Goal: Task Accomplishment & Management: Use online tool/utility

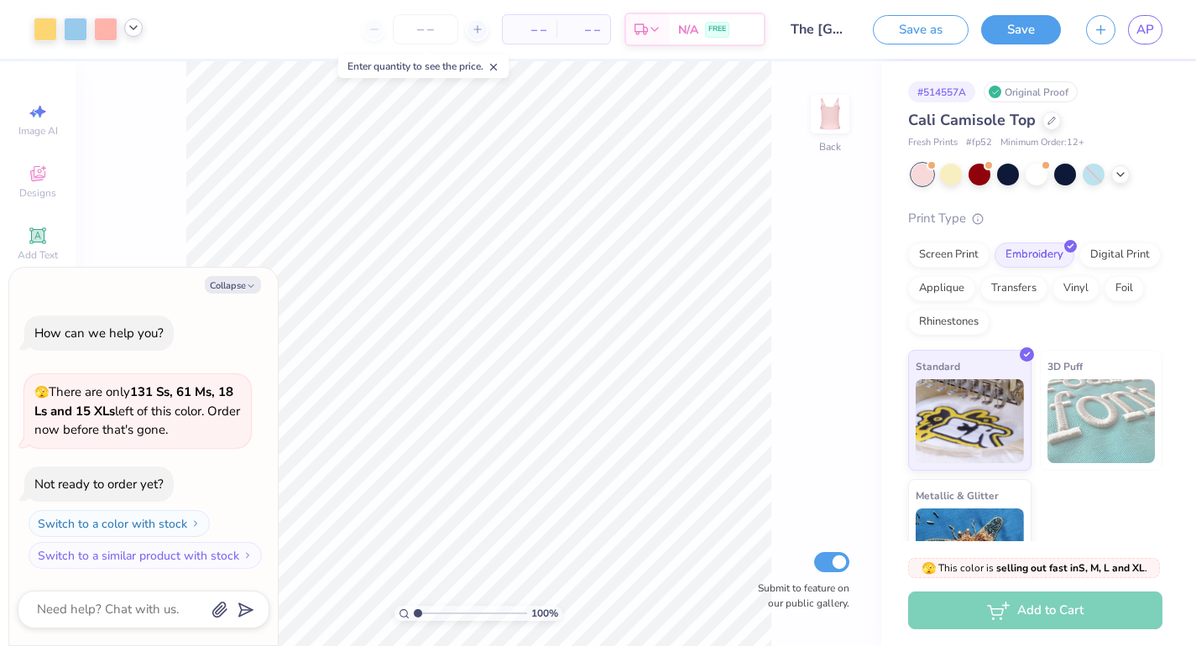
click at [137, 31] on icon at bounding box center [133, 27] width 13 height 13
click at [234, 279] on button "Collapse" at bounding box center [233, 285] width 56 height 18
type textarea "x"
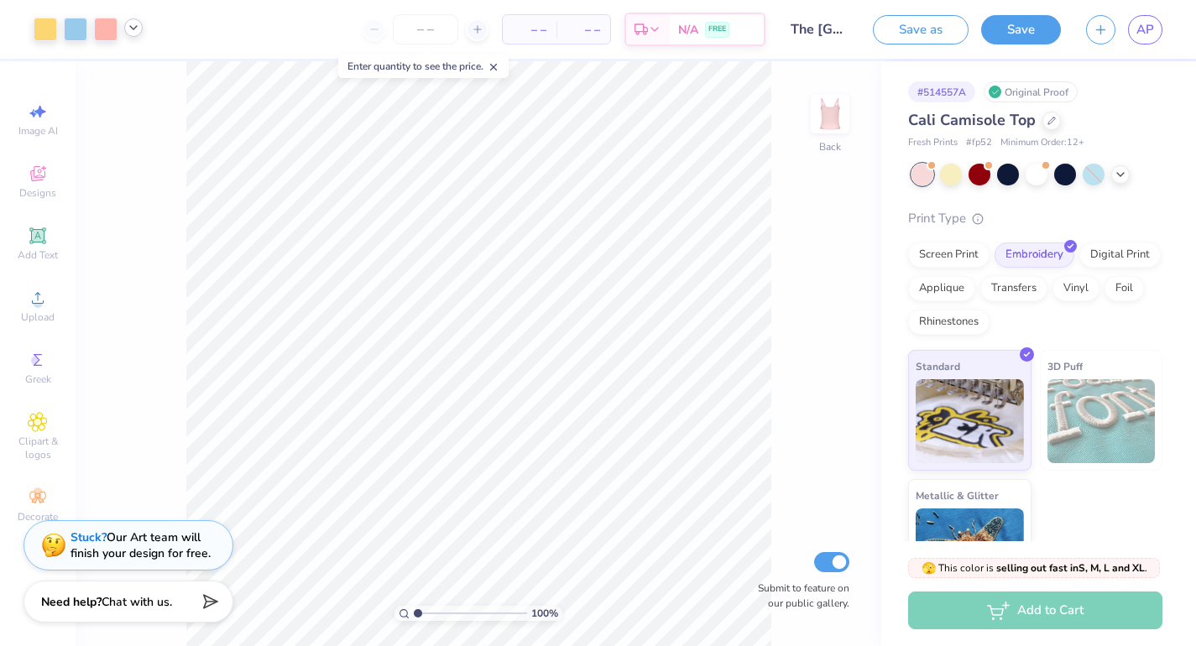
click at [137, 34] on icon at bounding box center [133, 27] width 13 height 13
click at [118, 78] on div at bounding box center [118, 71] width 24 height 24
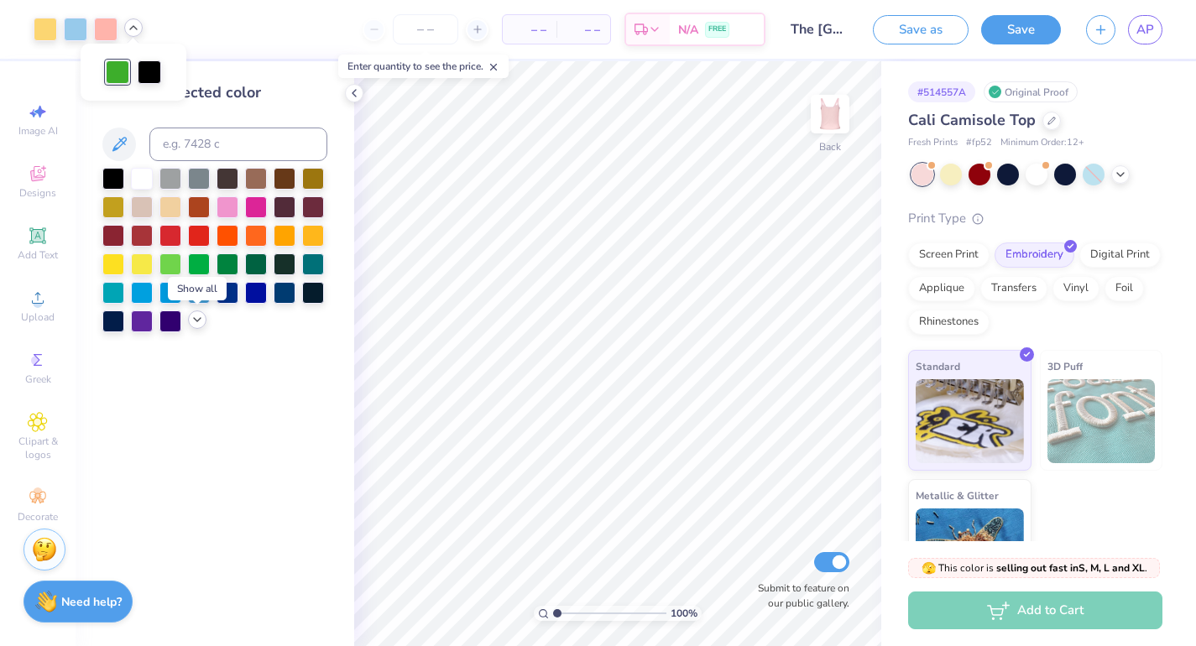
click at [195, 321] on icon at bounding box center [197, 319] width 13 height 13
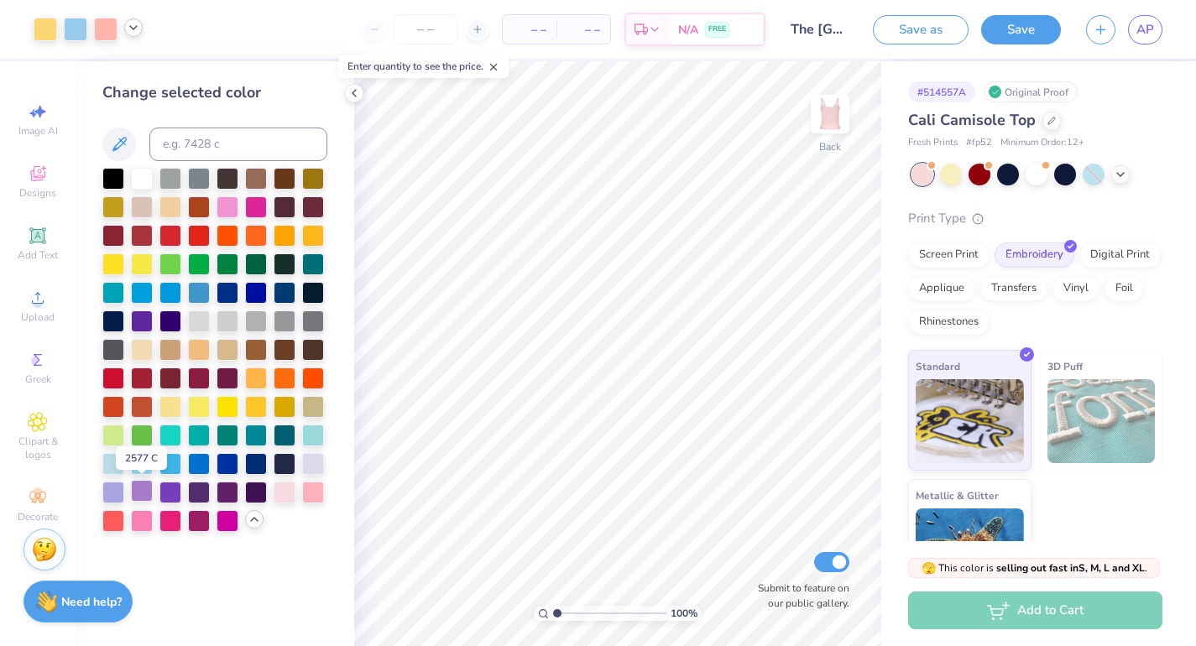
click at [138, 495] on div at bounding box center [142, 491] width 22 height 22
click at [112, 488] on div at bounding box center [113, 491] width 22 height 22
click at [118, 437] on div at bounding box center [113, 434] width 22 height 22
click at [306, 437] on div at bounding box center [313, 434] width 22 height 22
click at [111, 438] on div at bounding box center [113, 434] width 22 height 22
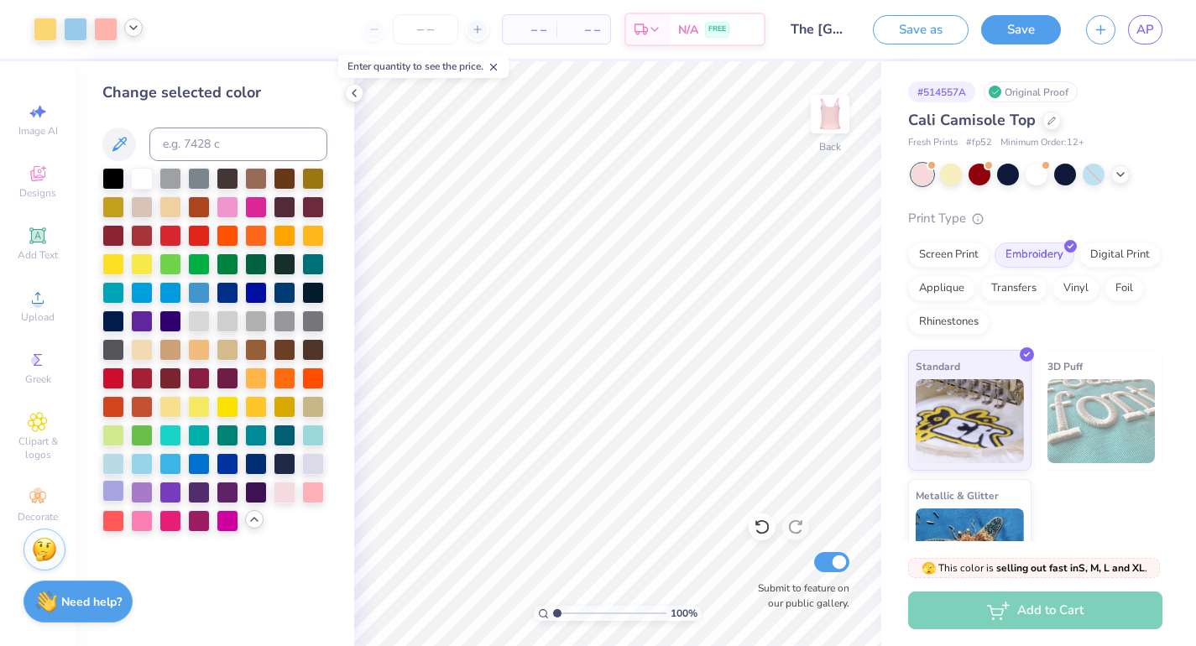
click at [116, 494] on div at bounding box center [113, 491] width 22 height 22
click at [141, 494] on div at bounding box center [142, 491] width 22 height 22
click at [113, 491] on div at bounding box center [113, 491] width 22 height 22
click at [44, 27] on div at bounding box center [46, 28] width 24 height 24
click at [175, 409] on div at bounding box center [170, 405] width 22 height 22
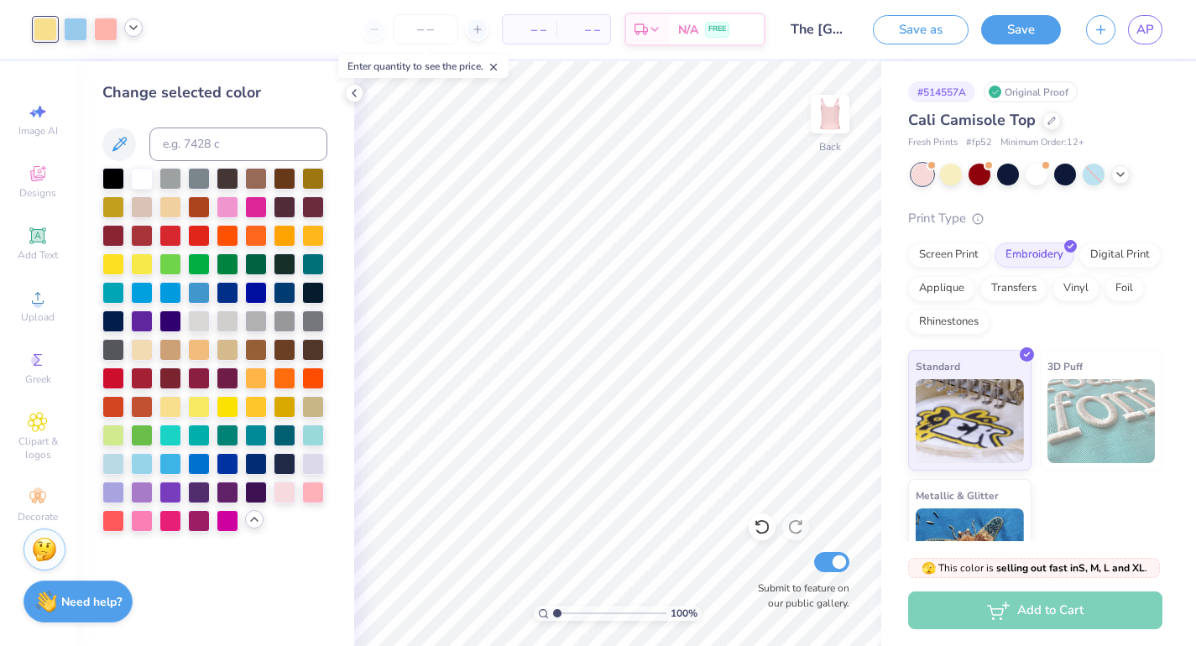
click at [134, 30] on icon at bounding box center [133, 27] width 13 height 13
click at [224, 37] on div "– – Per Item – – Total Est. Delivery N/A FREE" at bounding box center [460, 29] width 610 height 59
click at [1014, 34] on button "Save" at bounding box center [1021, 27] width 80 height 29
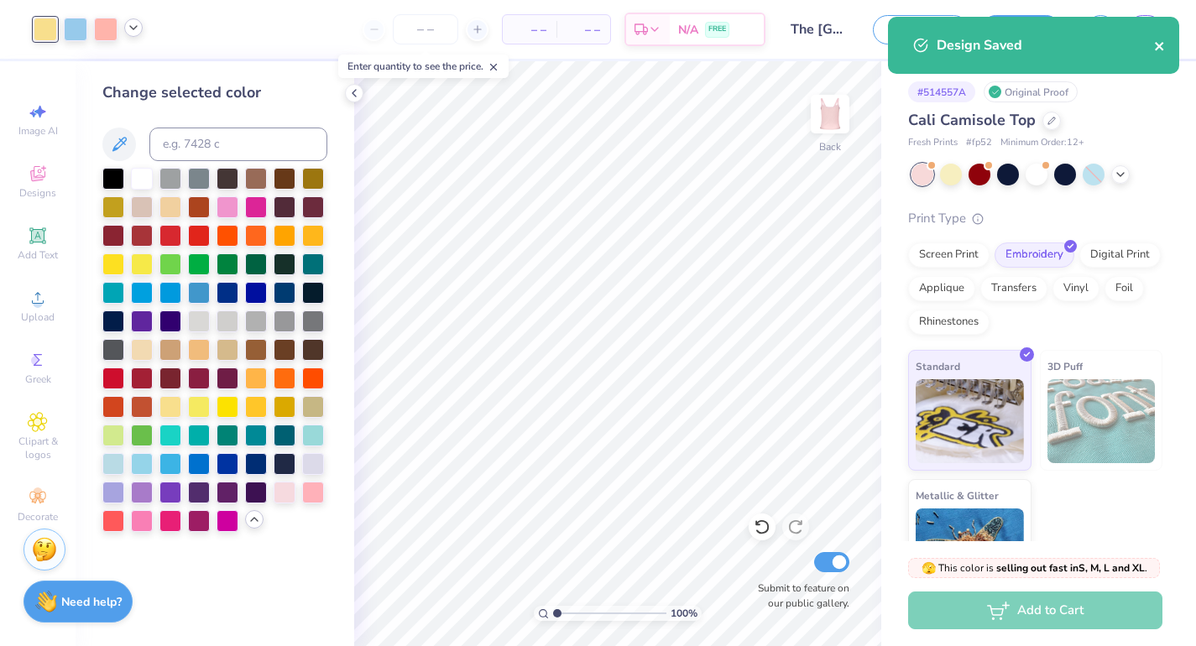
click at [1162, 50] on icon "close" at bounding box center [1159, 46] width 8 height 8
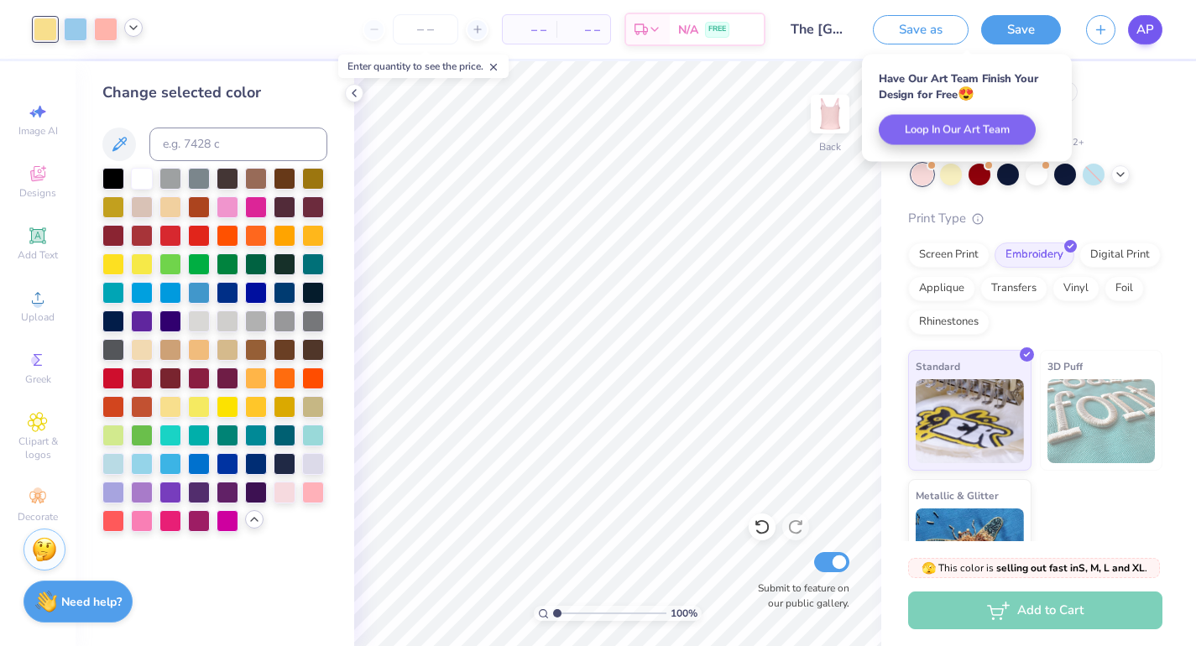
click at [1149, 28] on body "Art colors – – Per Item – – Total Est. Delivery N/A FREE Design Title The Unive…" at bounding box center [598, 323] width 1196 height 646
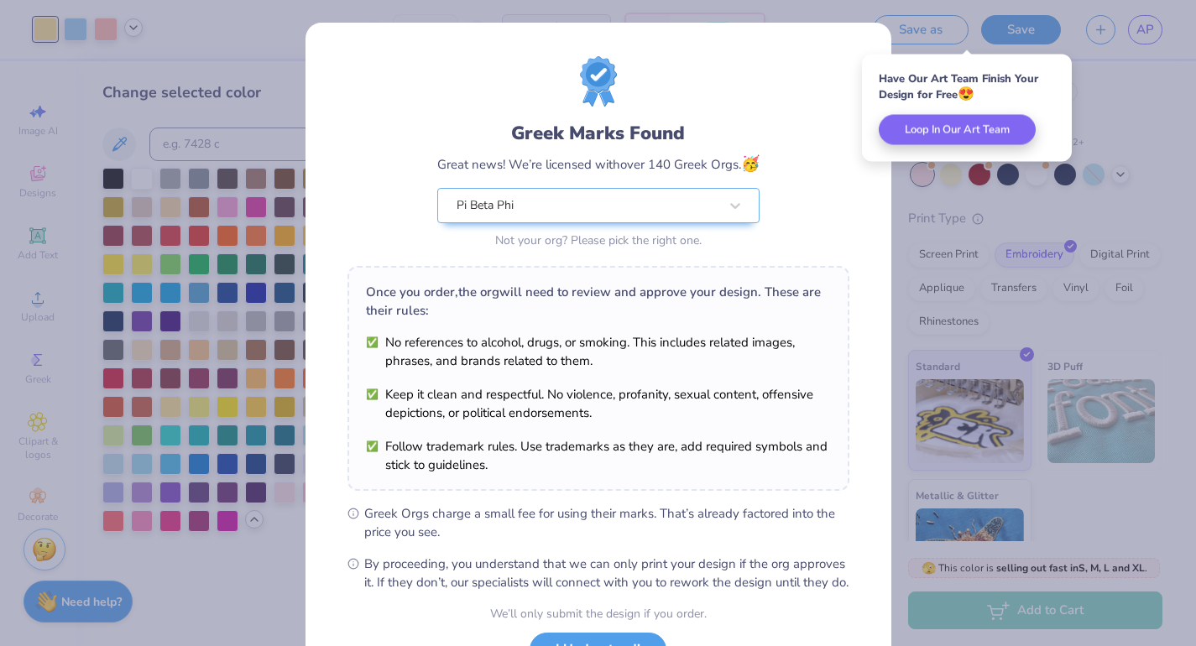
scroll to position [139, 0]
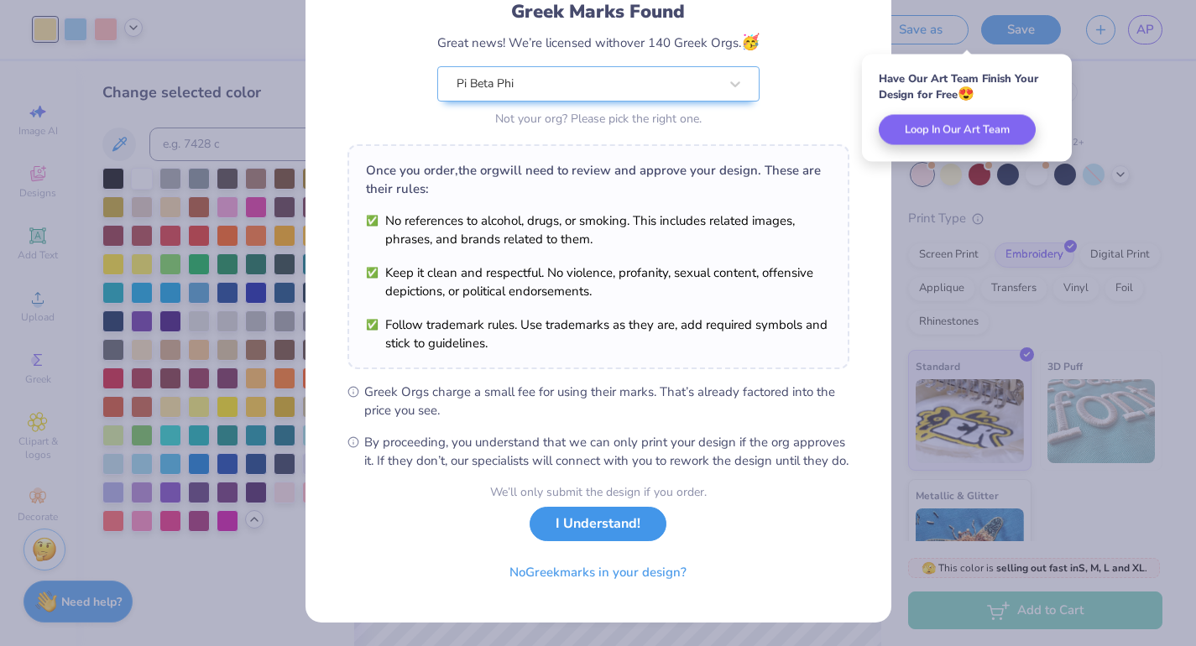
click at [632, 534] on button "I Understand!" at bounding box center [598, 524] width 137 height 34
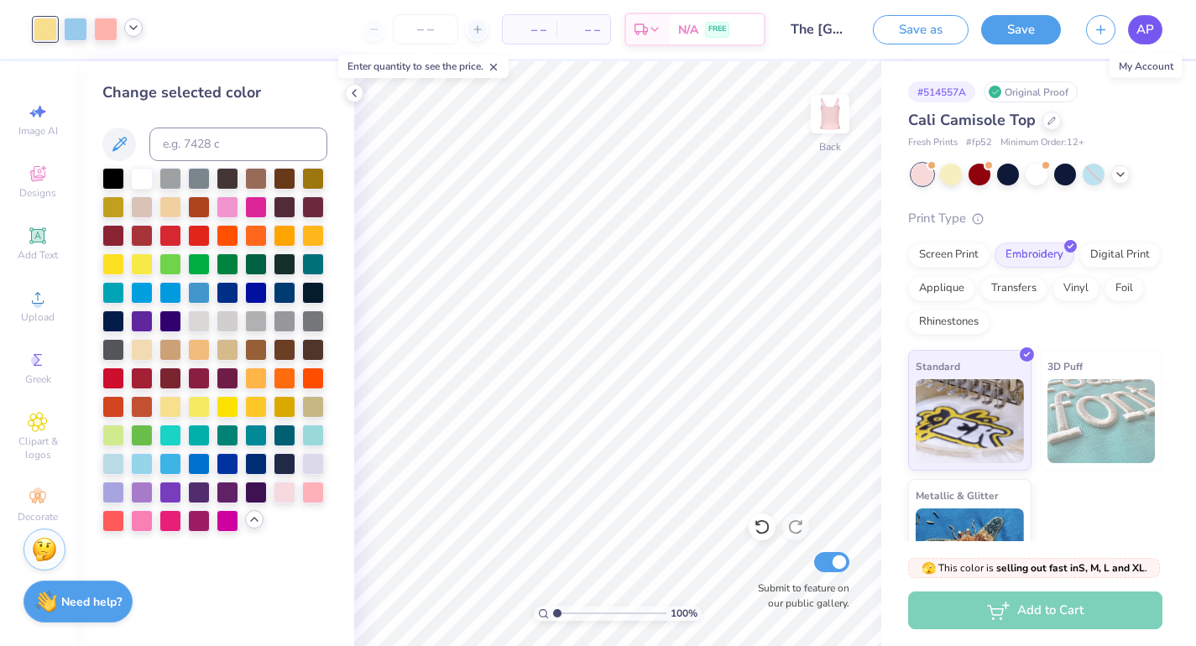
click at [1149, 32] on span "AP" at bounding box center [1145, 29] width 18 height 19
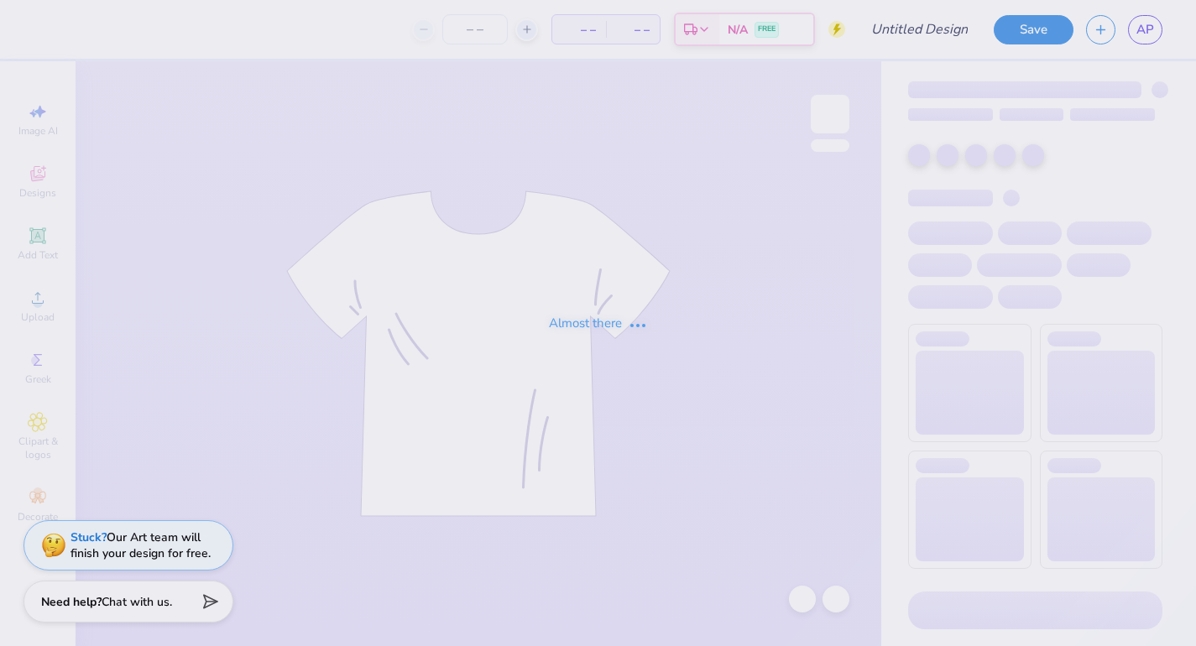
type input "tshirt"
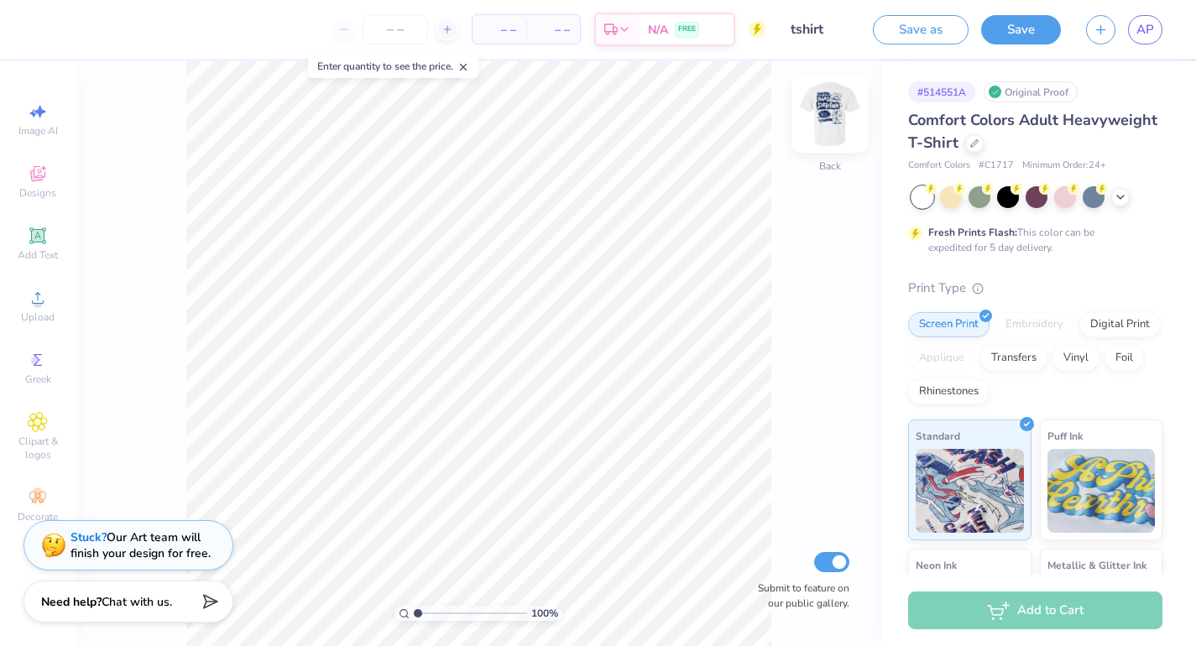
click at [828, 113] on img at bounding box center [830, 114] width 67 height 67
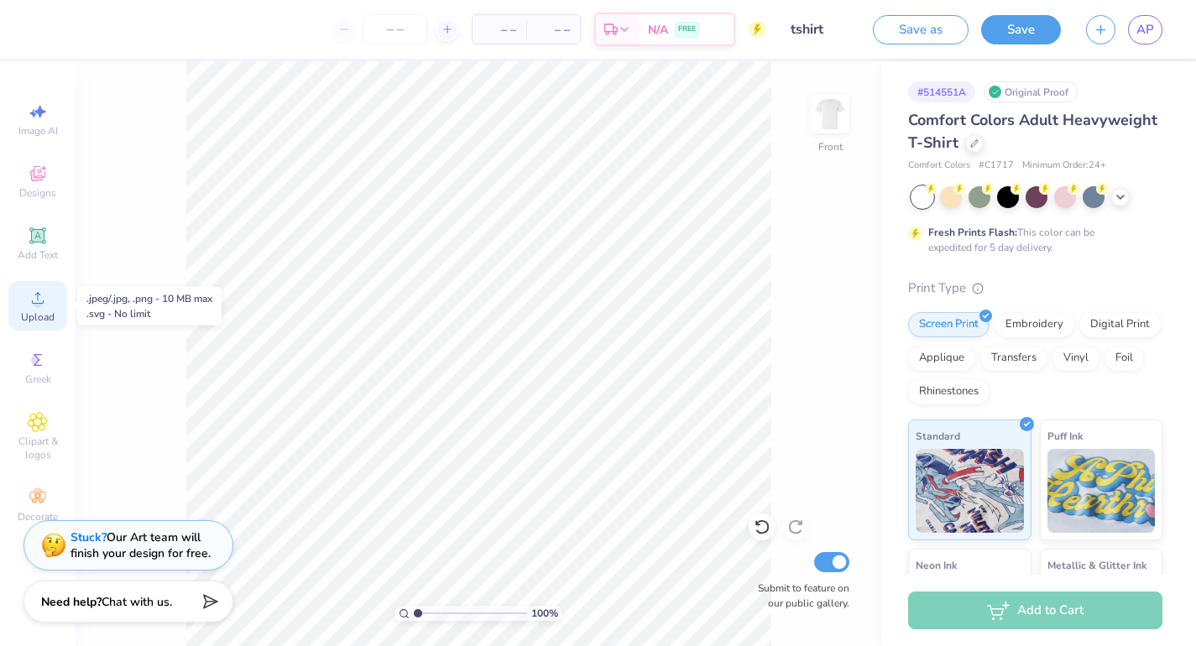
click at [38, 302] on circle at bounding box center [37, 303] width 9 height 9
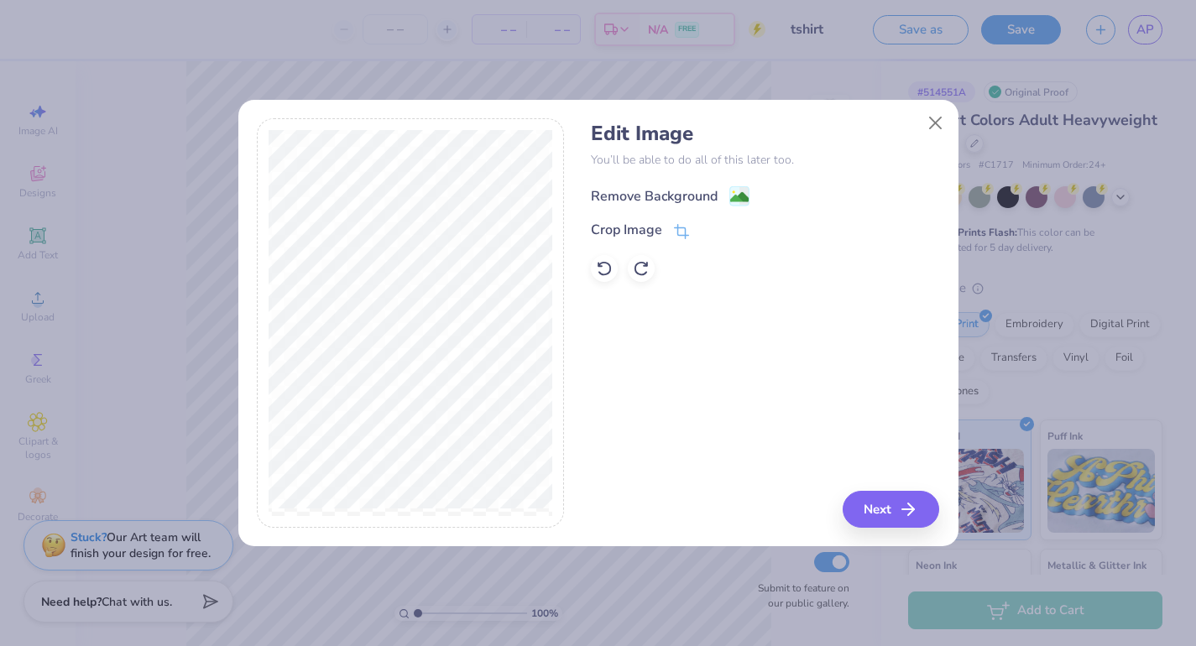
click at [721, 198] on div "Remove Background" at bounding box center [670, 195] width 159 height 21
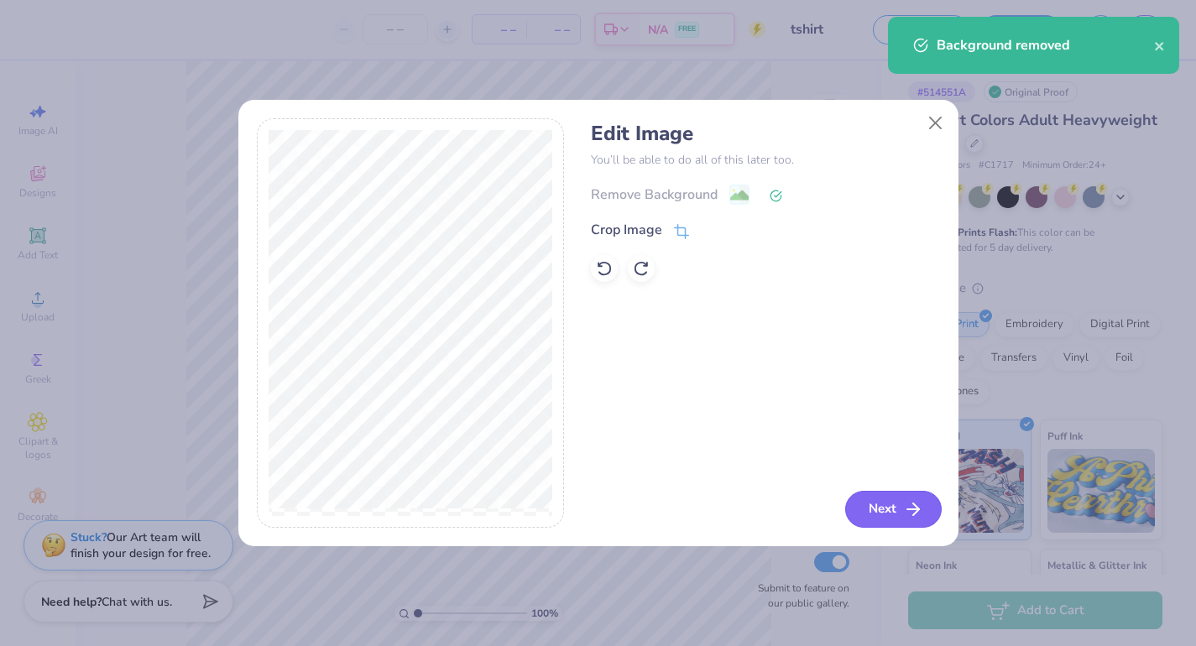
click at [899, 503] on button "Next" at bounding box center [893, 509] width 97 height 37
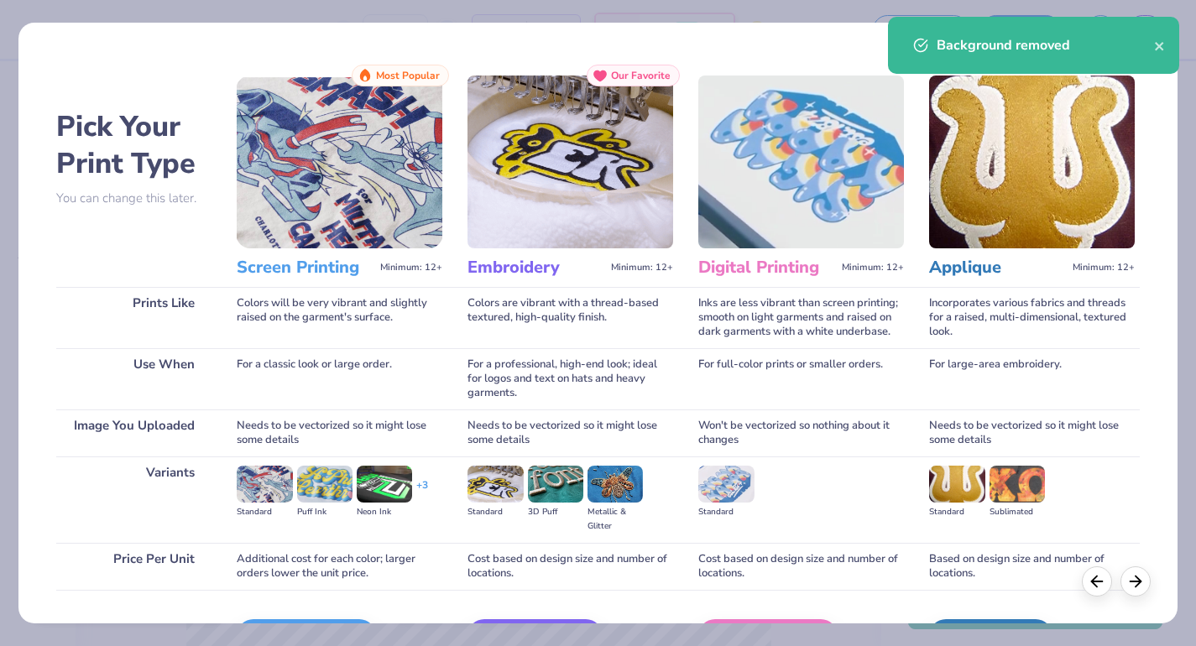
scroll to position [107, 0]
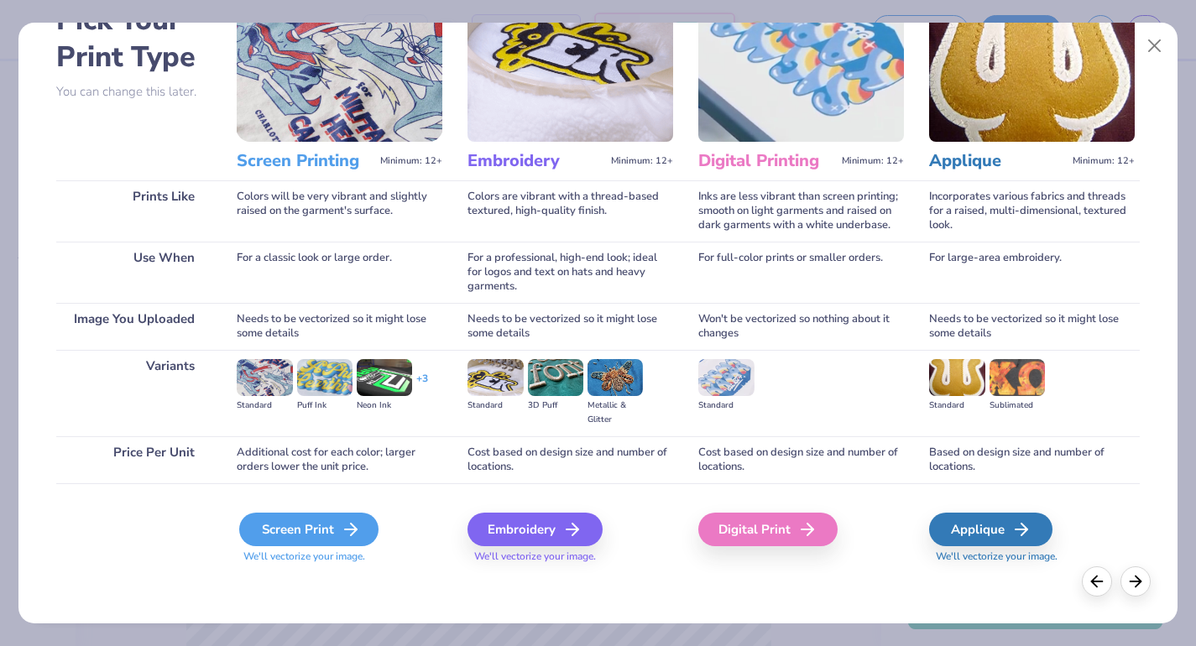
click at [334, 526] on div "Screen Print" at bounding box center [308, 530] width 139 height 34
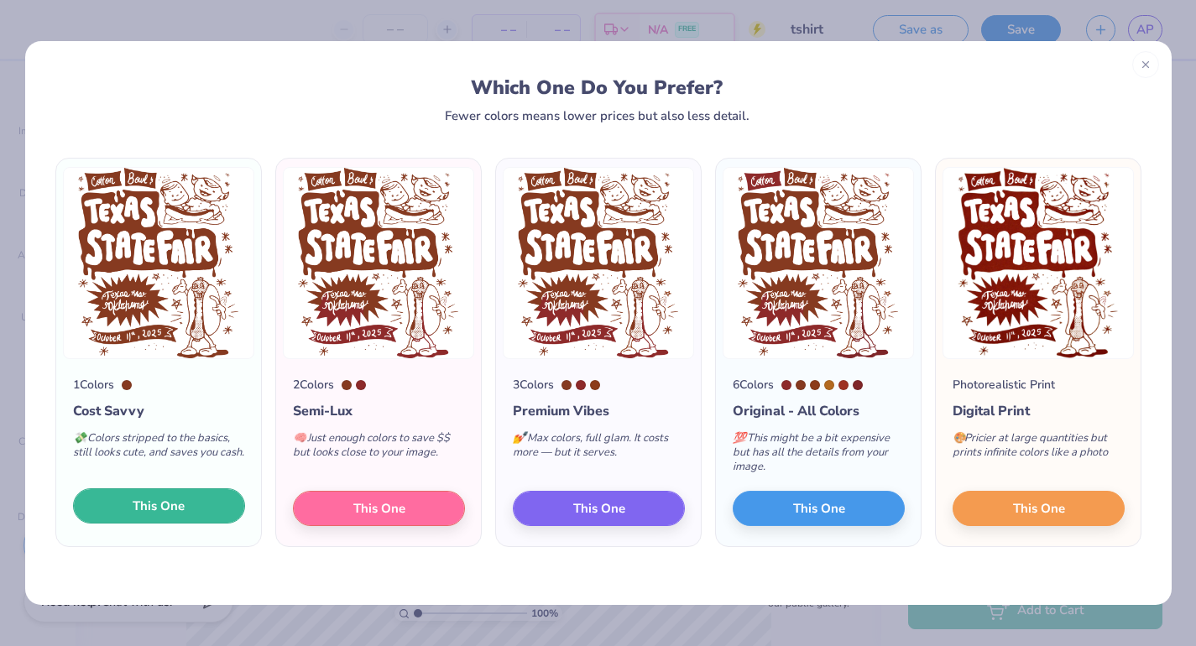
click at [141, 504] on span "This One" at bounding box center [159, 506] width 52 height 19
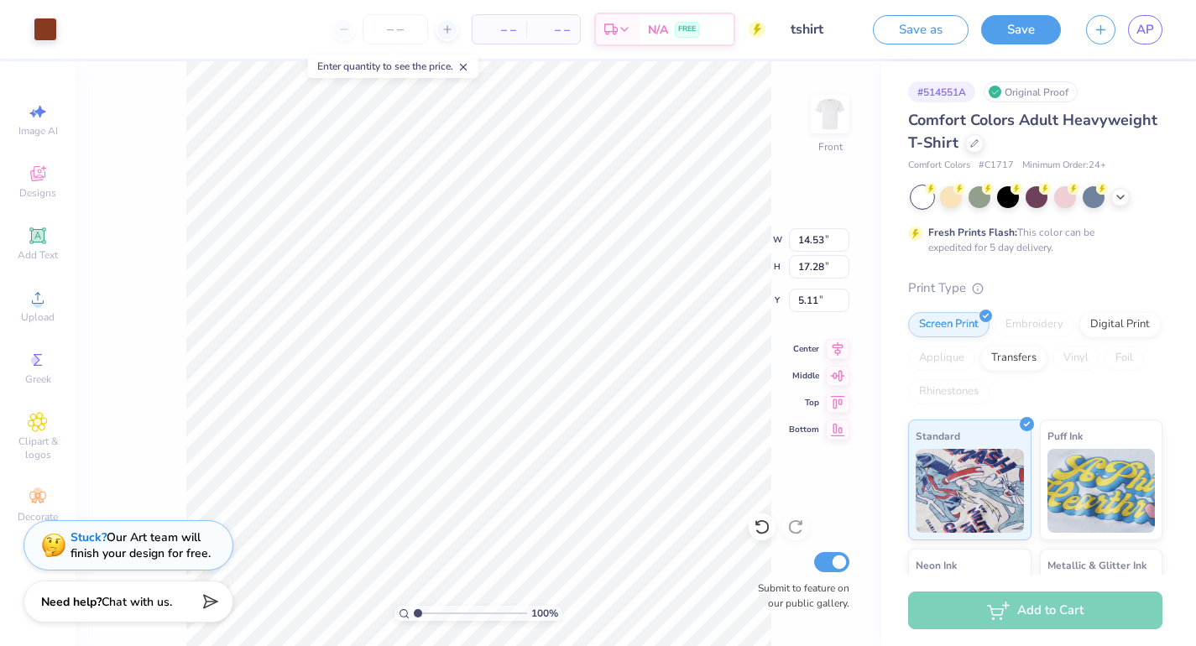
type input "12.69"
type input "15.09"
type input "5.12"
click at [43, 36] on div at bounding box center [46, 28] width 24 height 24
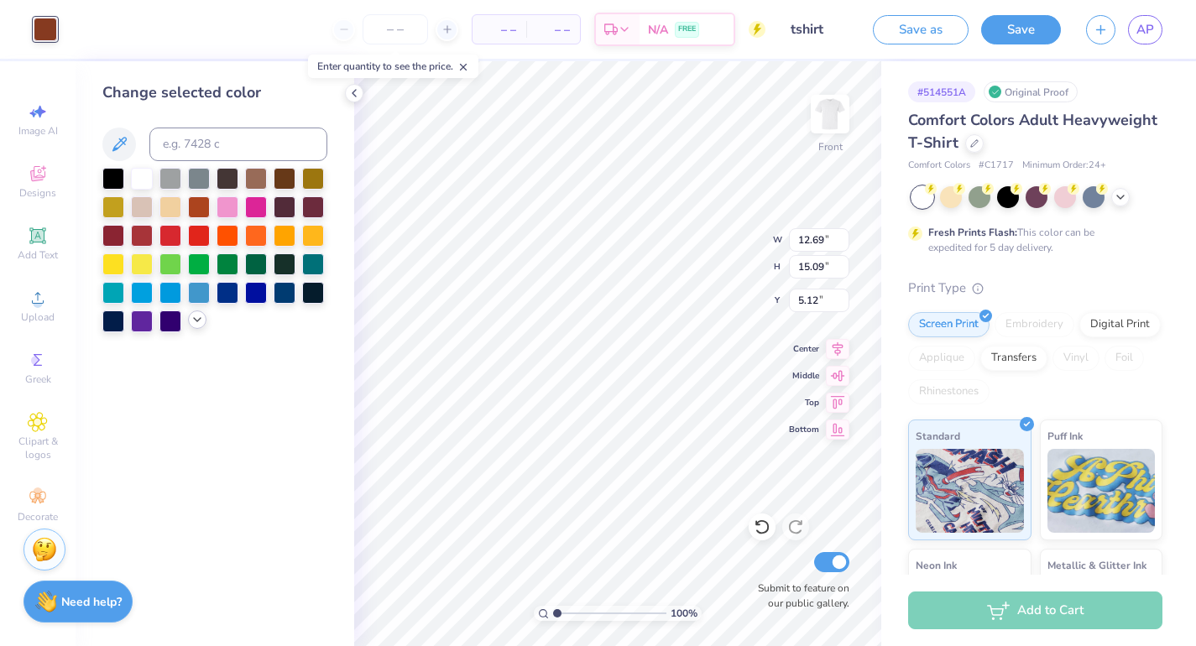
click at [197, 317] on icon at bounding box center [197, 319] width 13 height 13
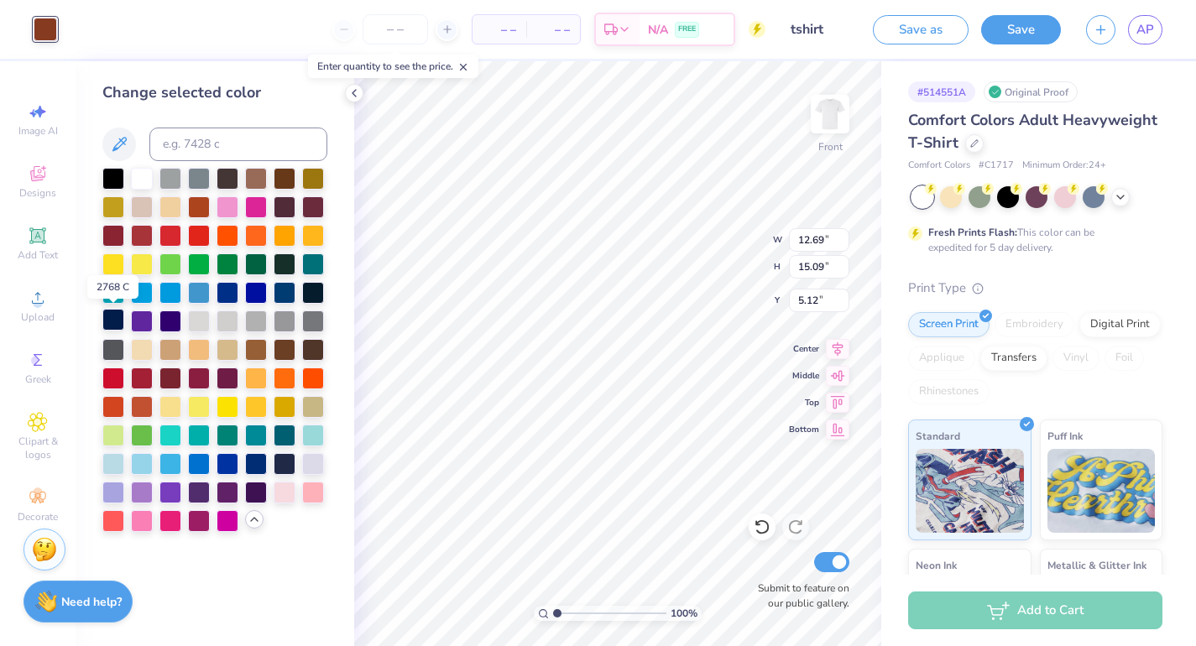
click at [111, 316] on div at bounding box center [113, 320] width 22 height 22
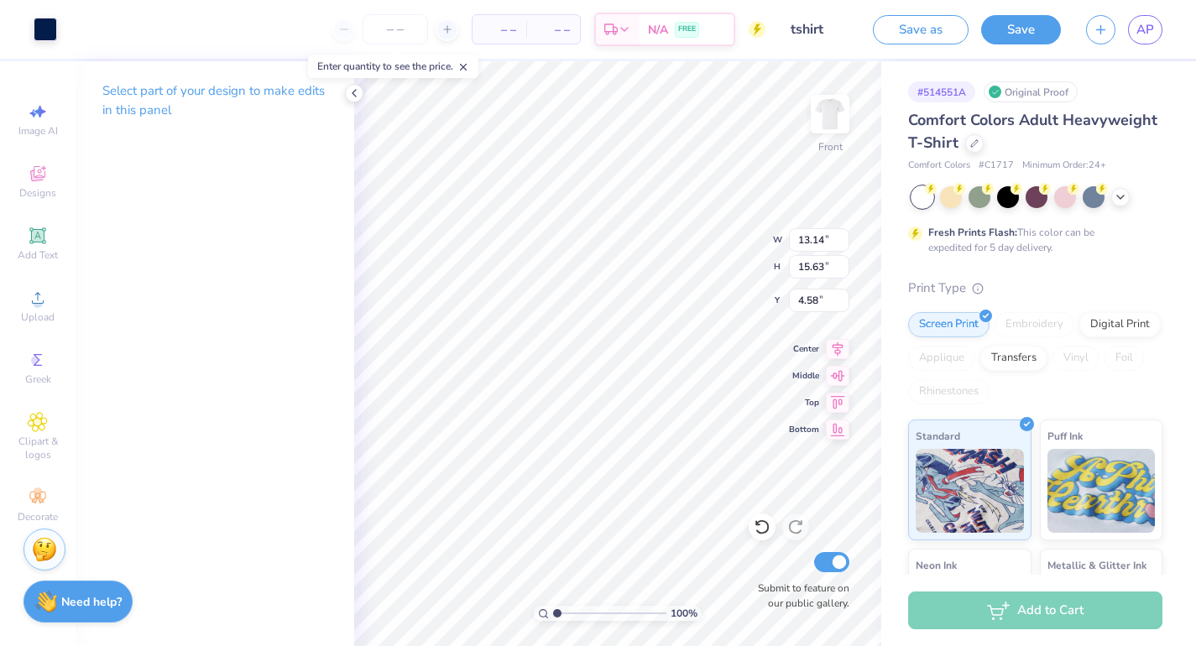
type input "13.14"
type input "15.63"
type input "4.58"
type input "4.32"
click at [845, 111] on img at bounding box center [830, 114] width 67 height 67
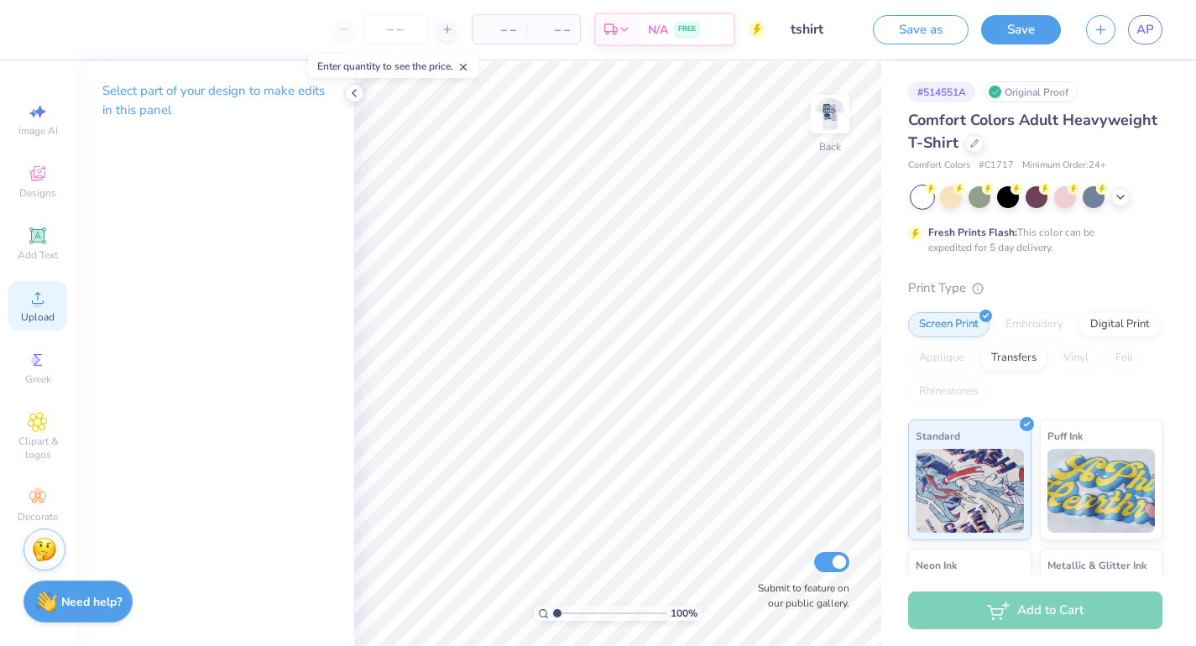
click at [43, 310] on div "Upload" at bounding box center [37, 306] width 59 height 50
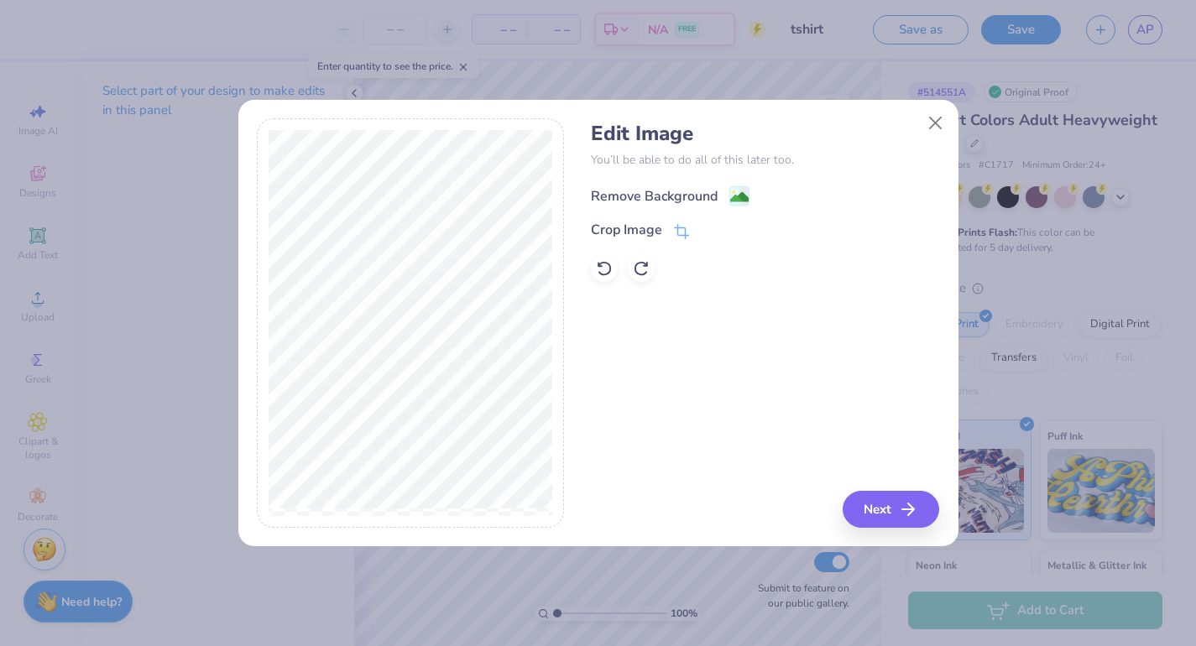
click at [685, 198] on div "Remove Background" at bounding box center [654, 196] width 127 height 20
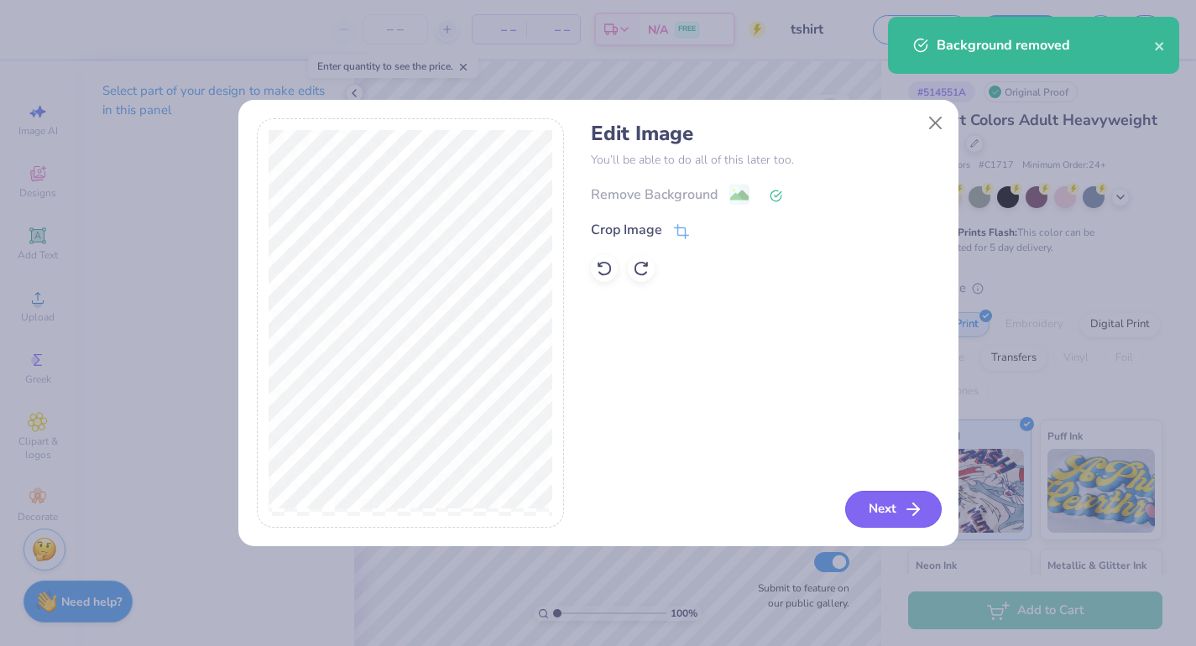
click at [886, 508] on button "Next" at bounding box center [893, 509] width 97 height 37
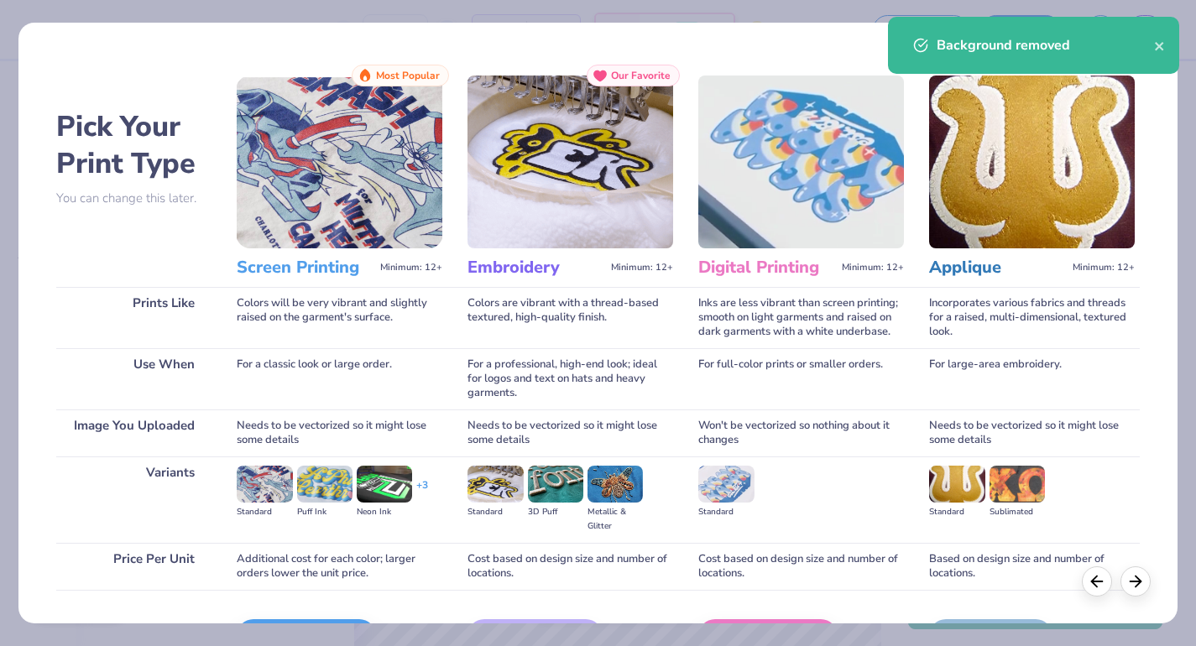
scroll to position [107, 0]
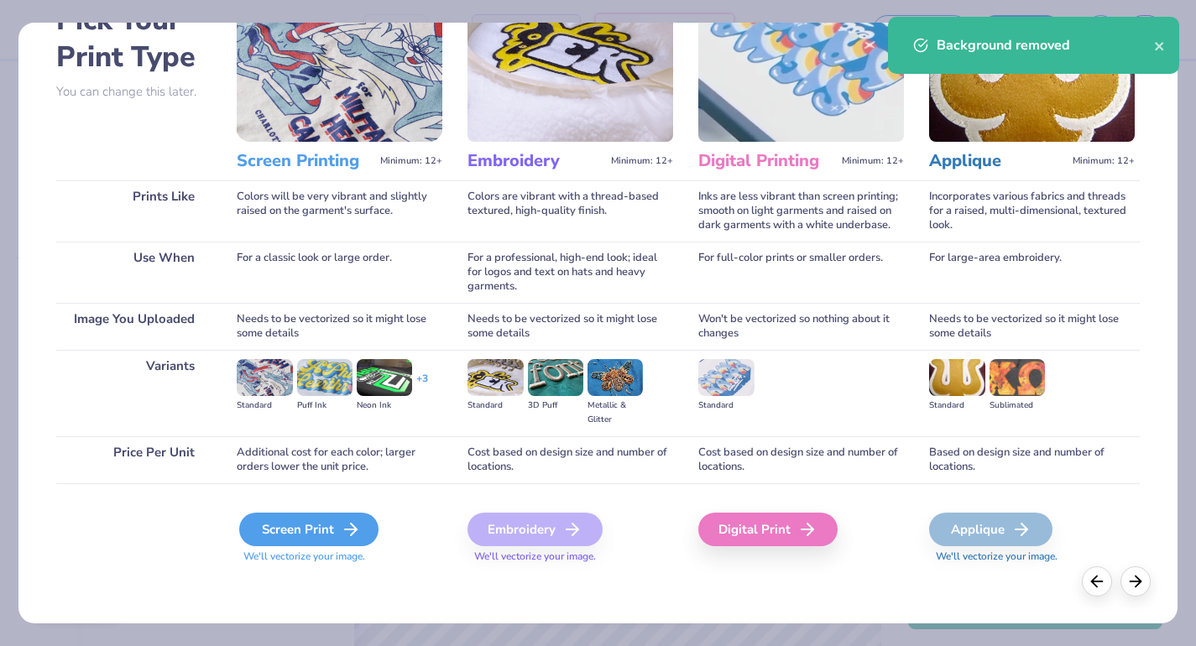
click at [295, 540] on div "Screen Print" at bounding box center [308, 530] width 139 height 34
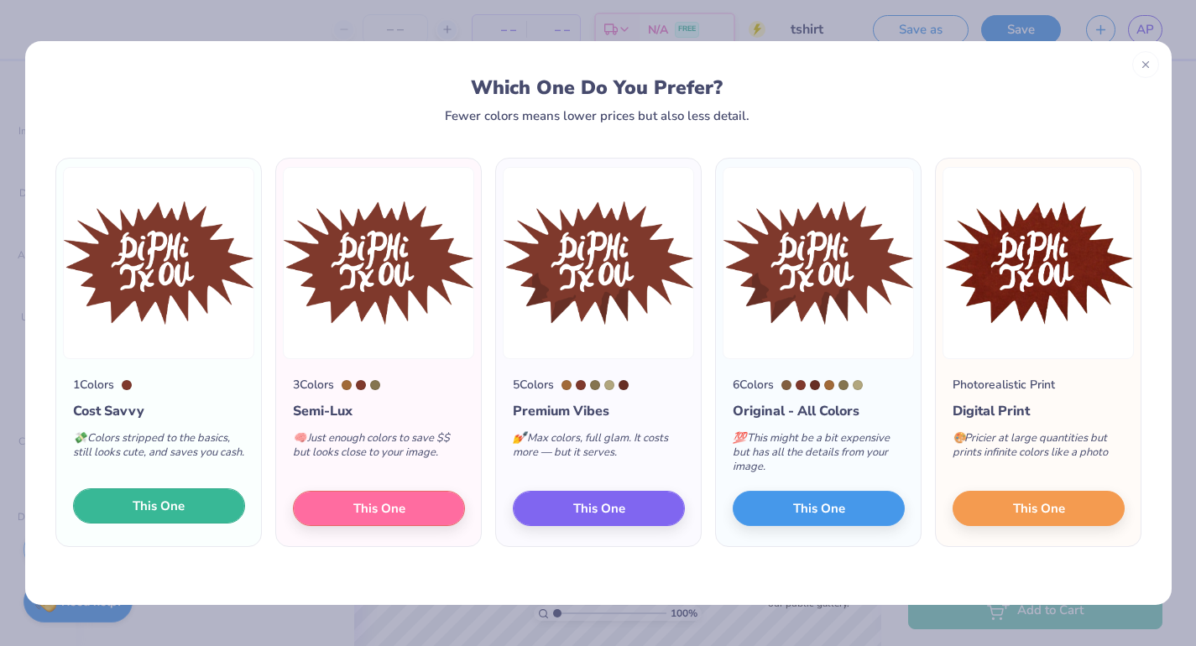
click at [185, 503] on button "This One" at bounding box center [159, 505] width 172 height 35
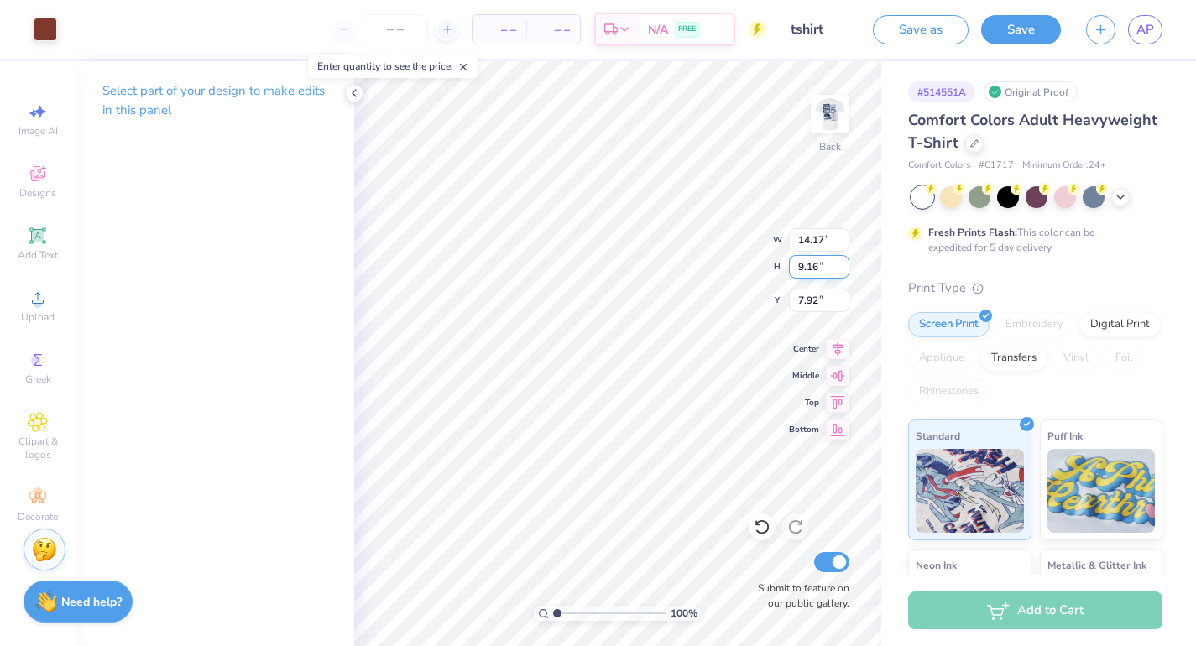
type input "5.80"
type input "3.75"
type input "3.00"
type input "4.01"
type input "2.59"
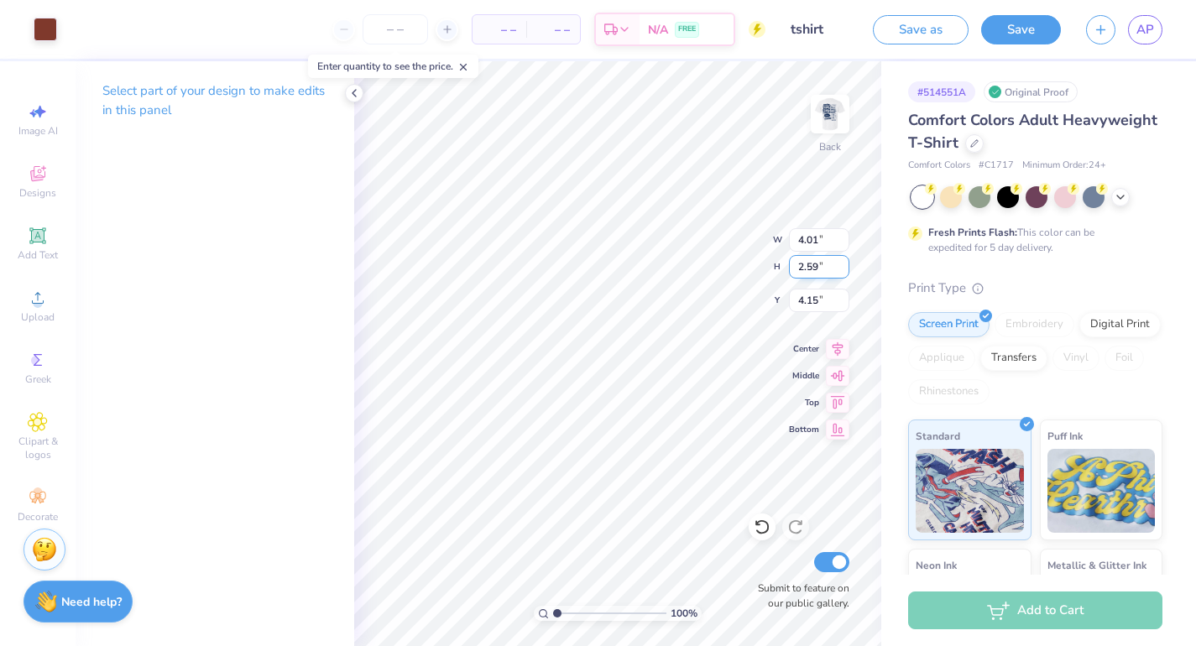
type input "3.29"
type input "3.98"
type input "4.56"
type input "2.95"
type input "3.98"
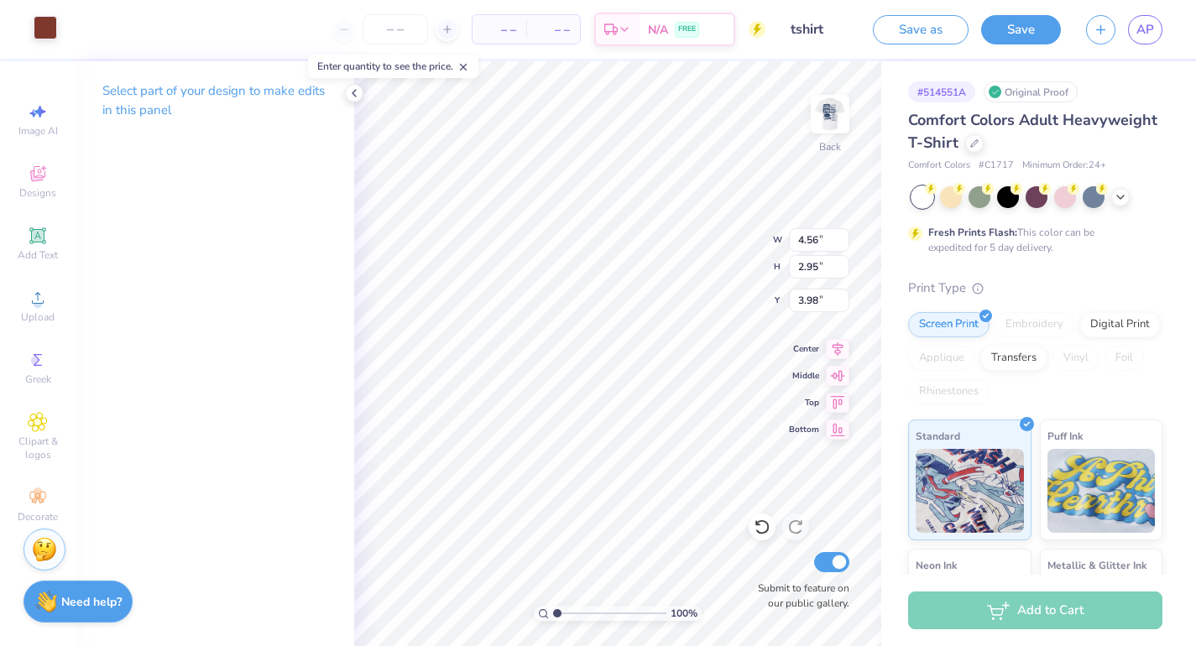
click at [51, 33] on div at bounding box center [46, 28] width 24 height 24
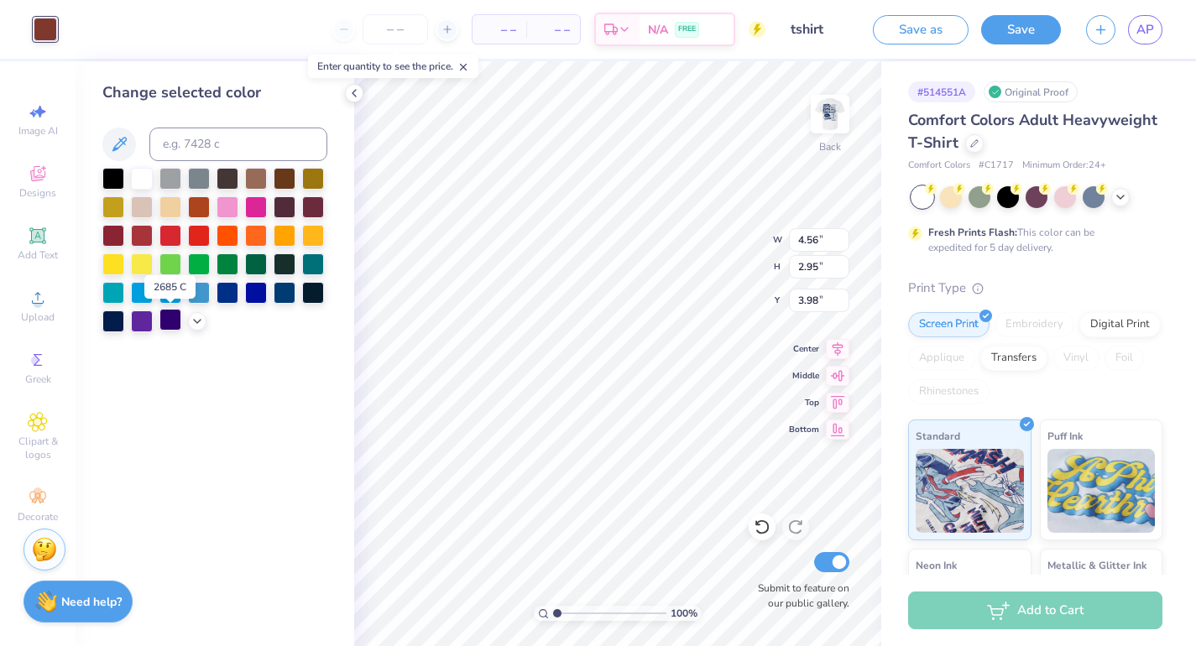
click at [169, 320] on div at bounding box center [170, 320] width 22 height 22
click at [202, 323] on icon at bounding box center [197, 319] width 13 height 13
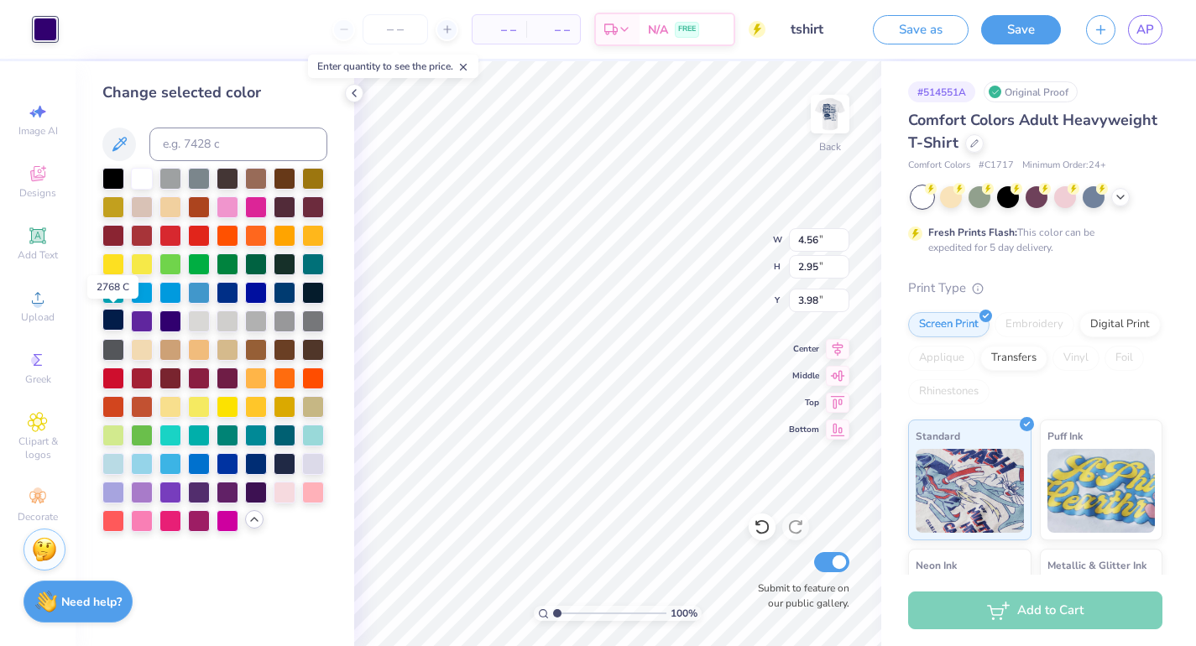
click at [112, 317] on div at bounding box center [113, 320] width 22 height 22
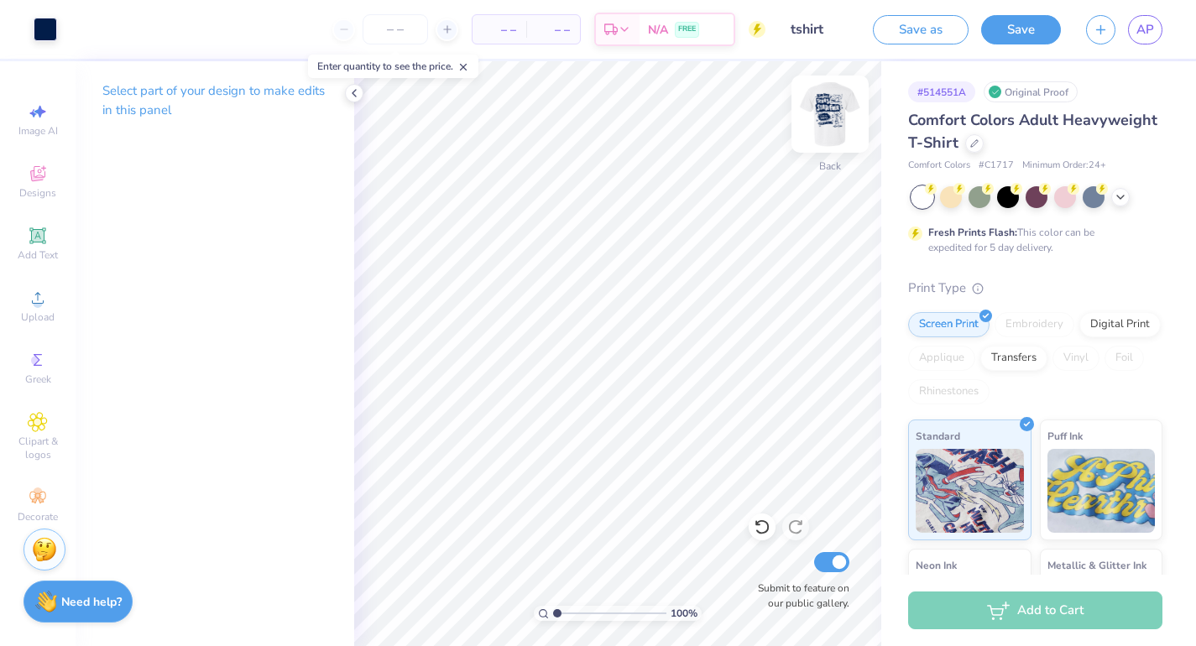
click at [836, 111] on img at bounding box center [830, 114] width 67 height 67
click at [836, 111] on img at bounding box center [830, 114] width 34 height 34
click at [1029, 28] on button "Save" at bounding box center [1021, 27] width 80 height 29
